Goal: Register for event/course

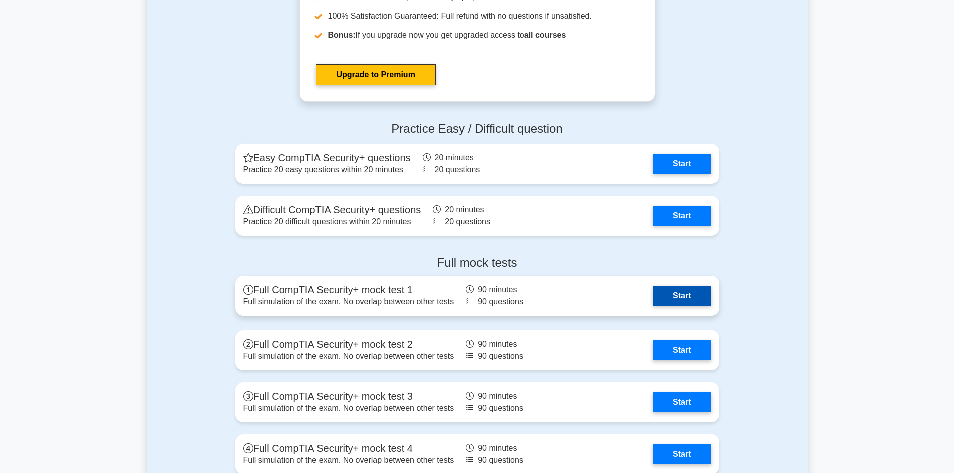
click at [684, 288] on link "Start" at bounding box center [681, 296] width 58 height 20
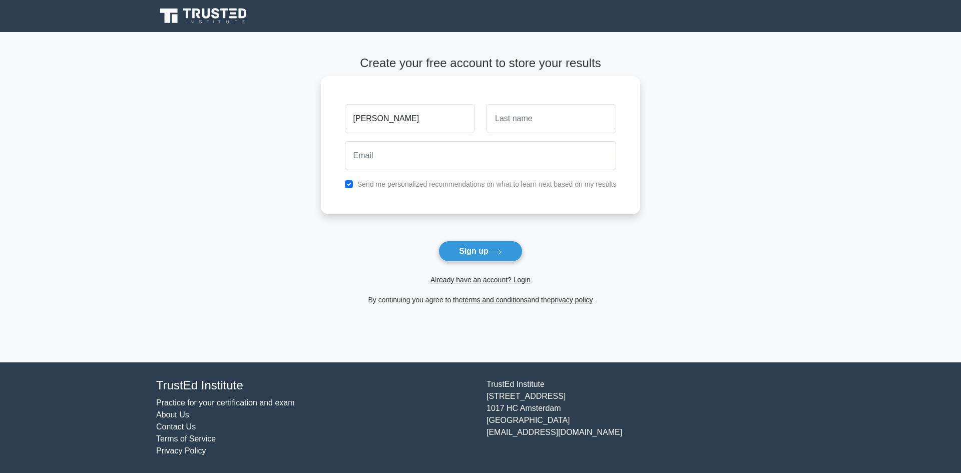
type input "[PERSON_NAME]"
click at [424, 179] on div "Send me personalized recommendations on what to learn next based on my results" at bounding box center [481, 184] width 284 height 12
click at [346, 184] on input "checkbox" at bounding box center [349, 184] width 8 height 8
checkbox input "false"
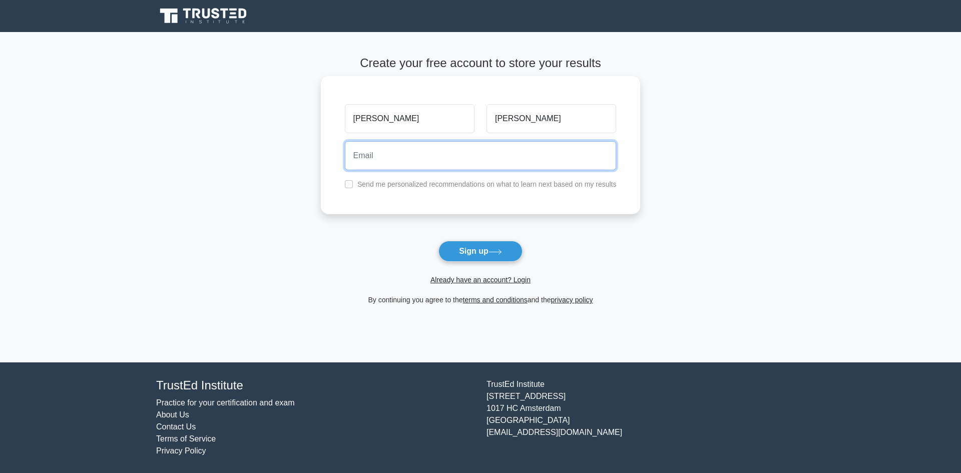
click at [371, 154] on input "email" at bounding box center [481, 155] width 272 height 29
type input "krissychole@gmail.com"
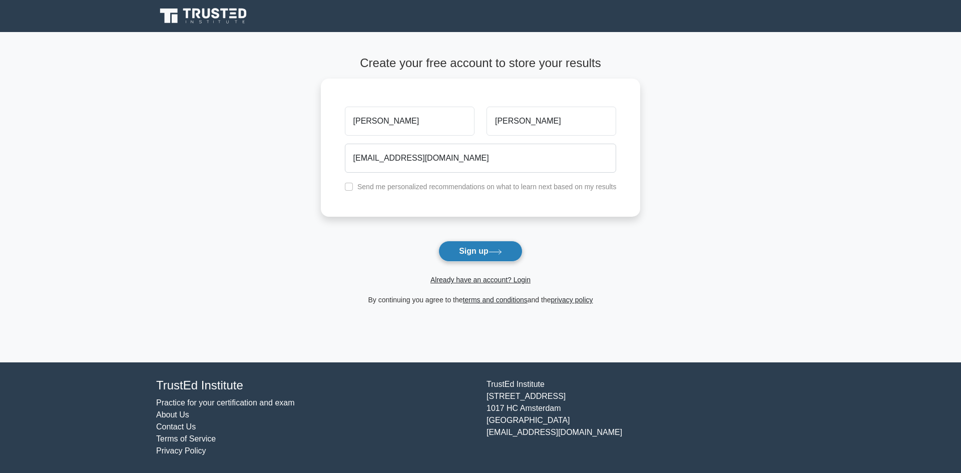
click at [486, 257] on button "Sign up" at bounding box center [480, 251] width 84 height 21
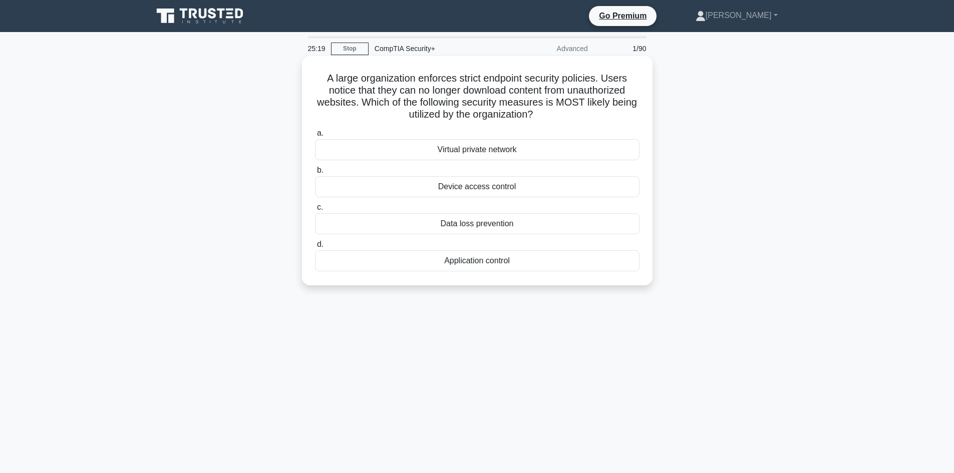
click at [469, 261] on div "Application control" at bounding box center [477, 260] width 324 height 21
click at [315, 248] on input "d. Application control" at bounding box center [315, 244] width 0 height 7
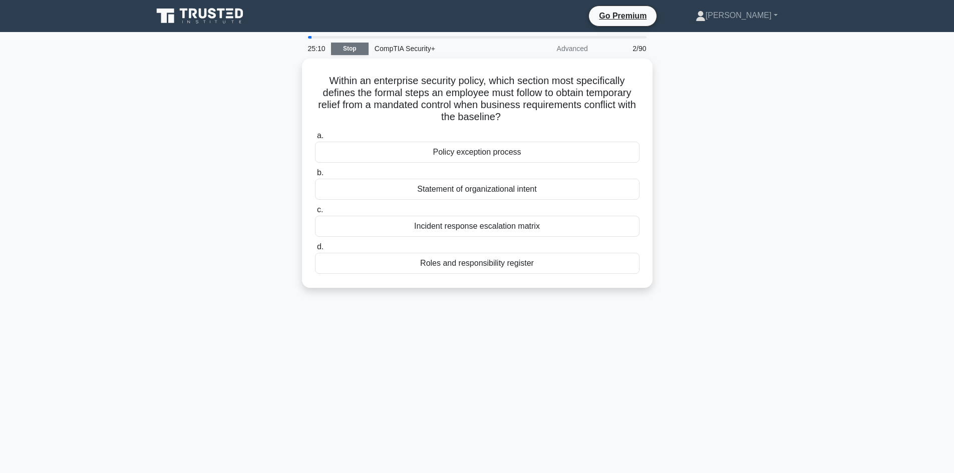
click at [360, 46] on link "Stop" at bounding box center [350, 49] width 38 height 13
